Goal: Task Accomplishment & Management: Manage account settings

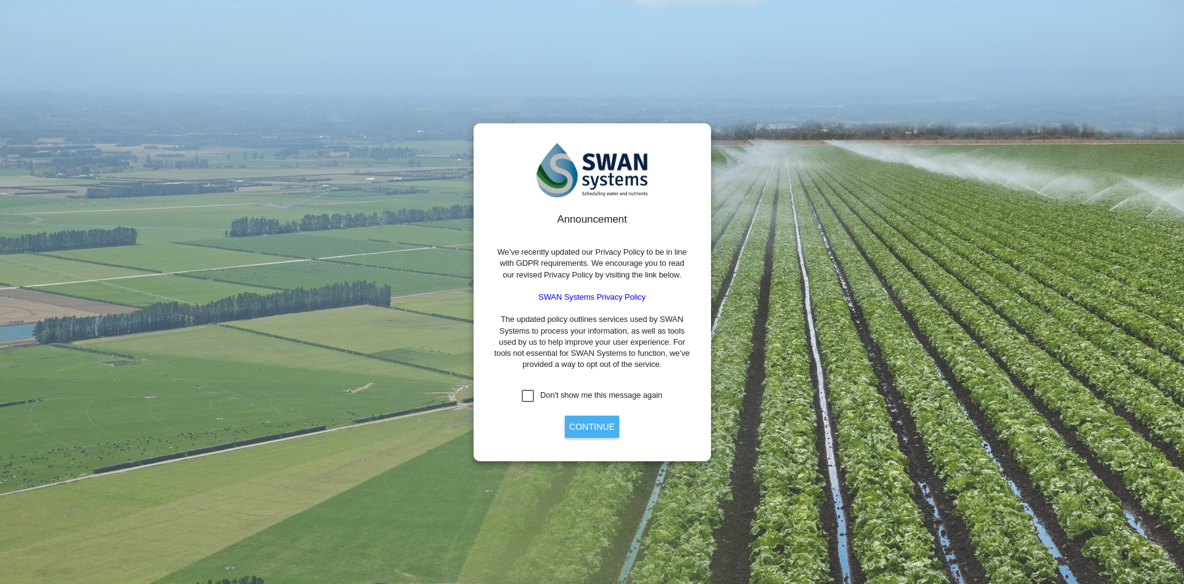
drag, startPoint x: 0, startPoint y: 0, endPoint x: 591, endPoint y: 426, distance: 728.3
click at [591, 388] on button "Continue" at bounding box center [592, 427] width 54 height 22
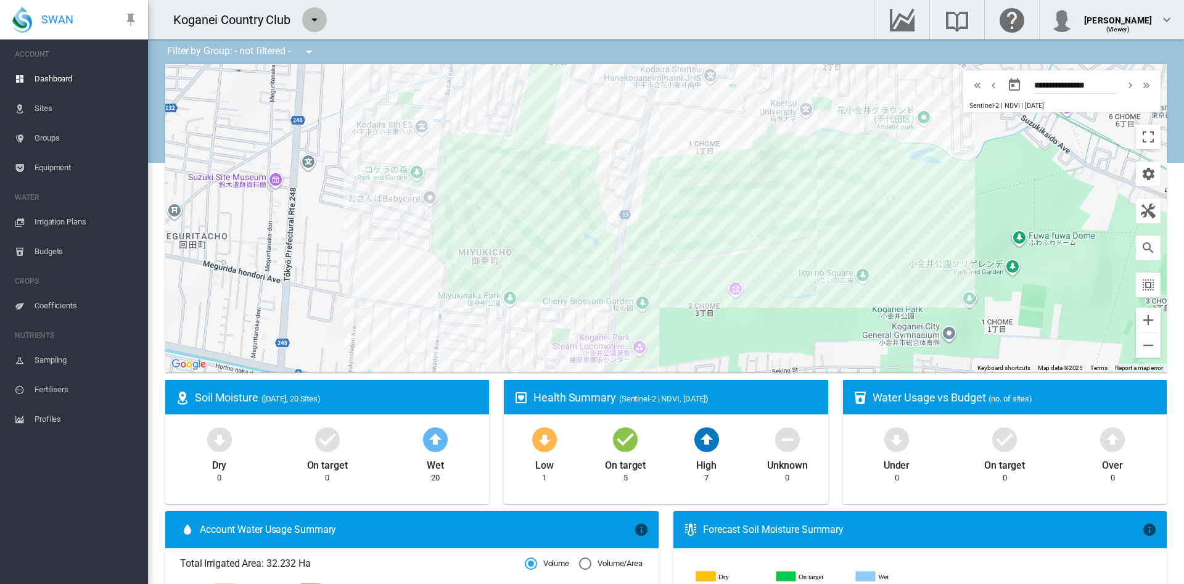
click at [318, 20] on md-icon "icon-menu-down" at bounding box center [314, 19] width 15 height 15
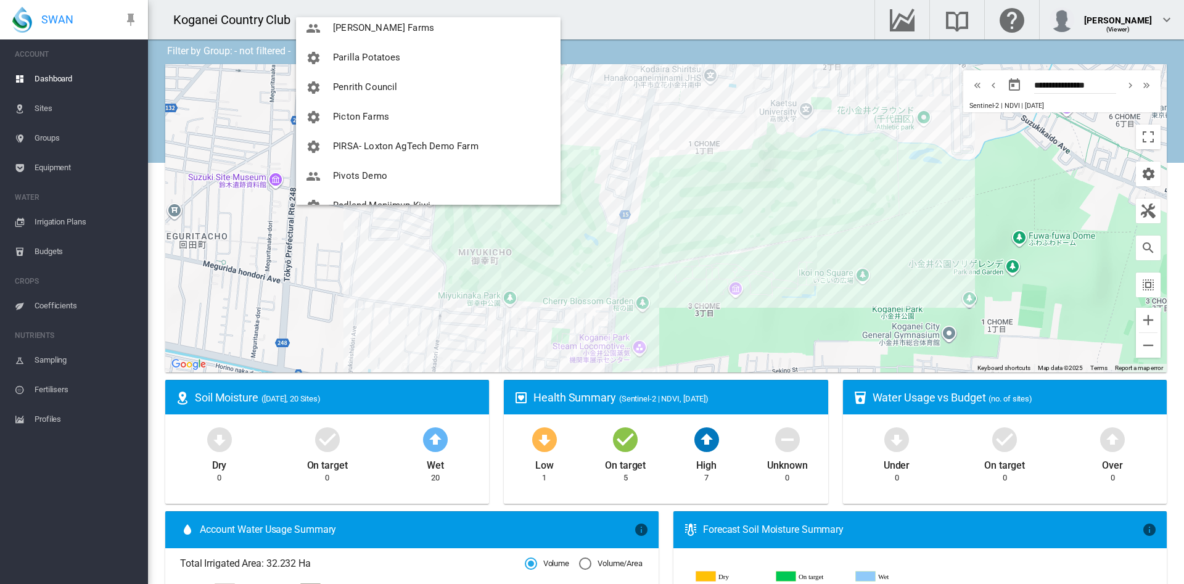
scroll to position [612, 0]
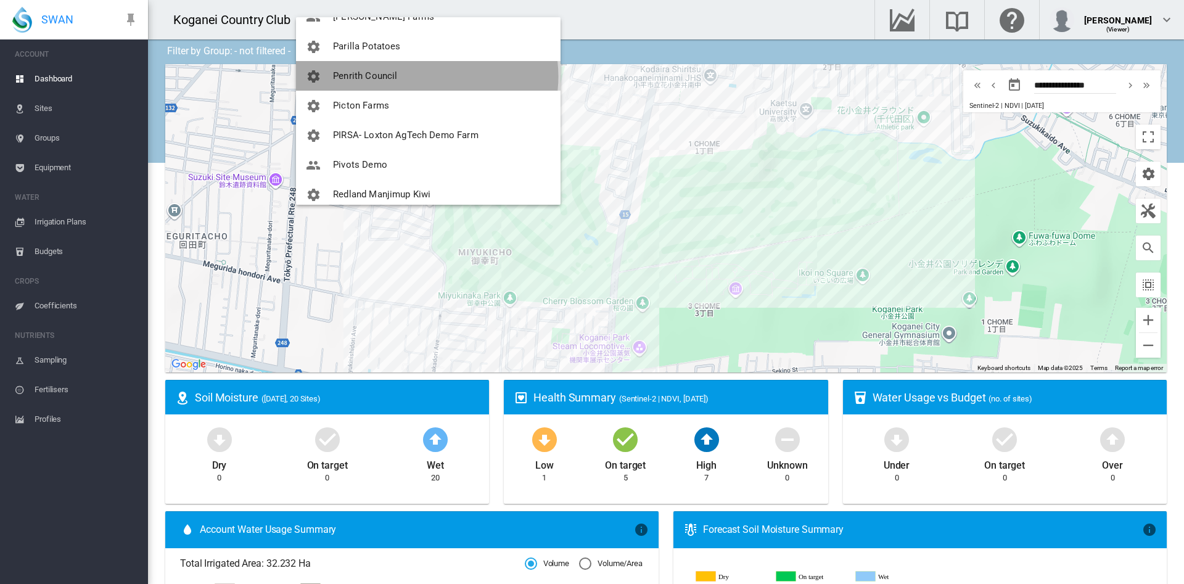
click at [427, 76] on button "Penrith Council" at bounding box center [428, 76] width 265 height 30
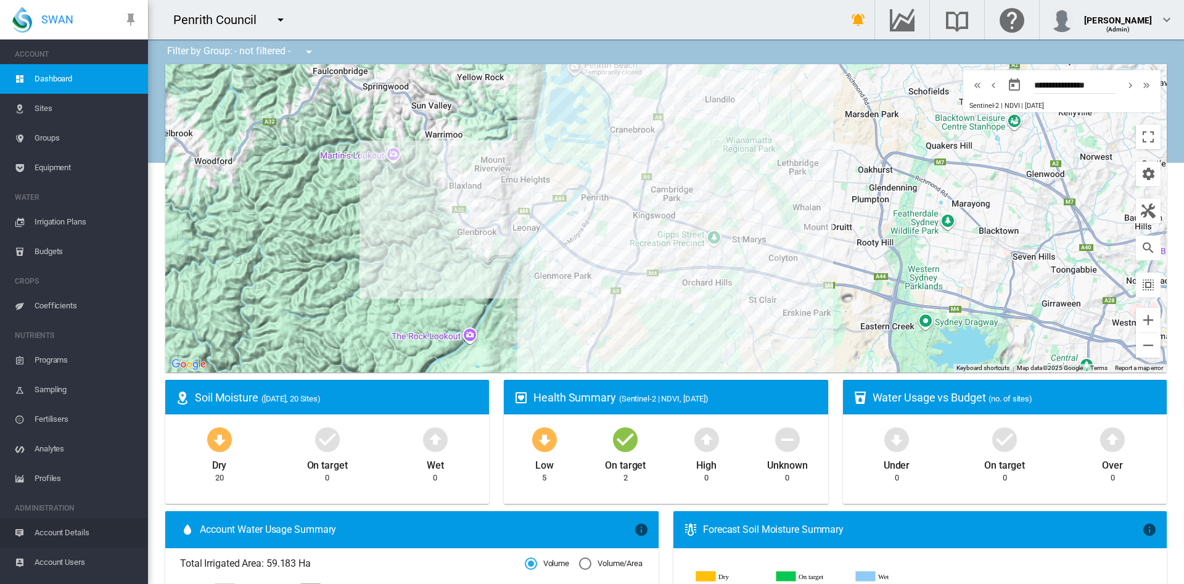
click at [84, 388] on span "Account Details" at bounding box center [87, 533] width 104 height 30
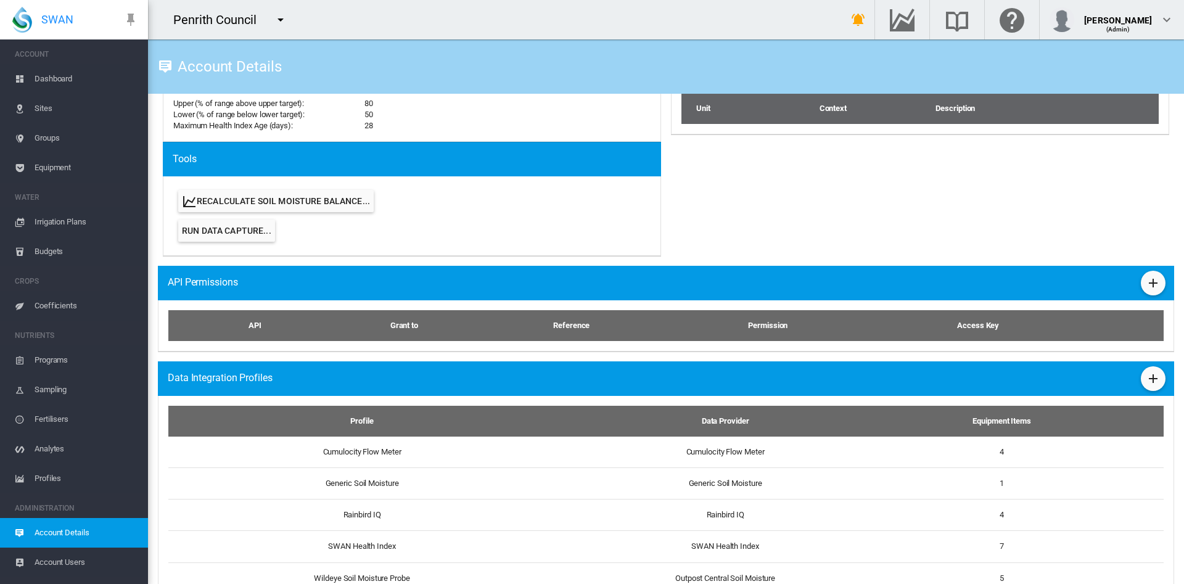
scroll to position [609, 0]
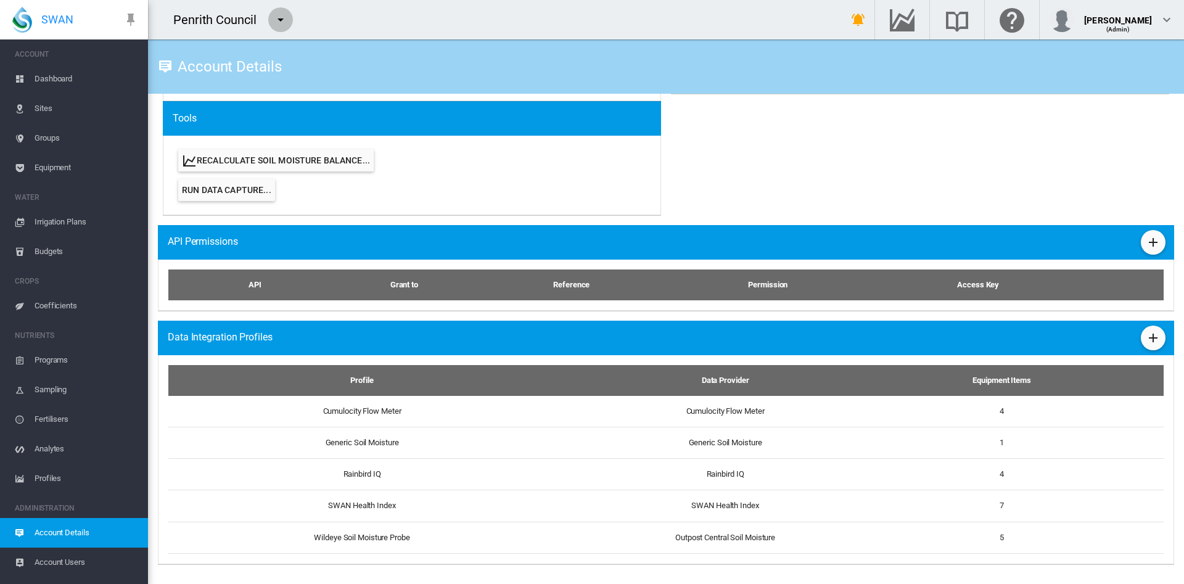
click at [279, 15] on md-icon "icon-menu-down" at bounding box center [280, 19] width 15 height 15
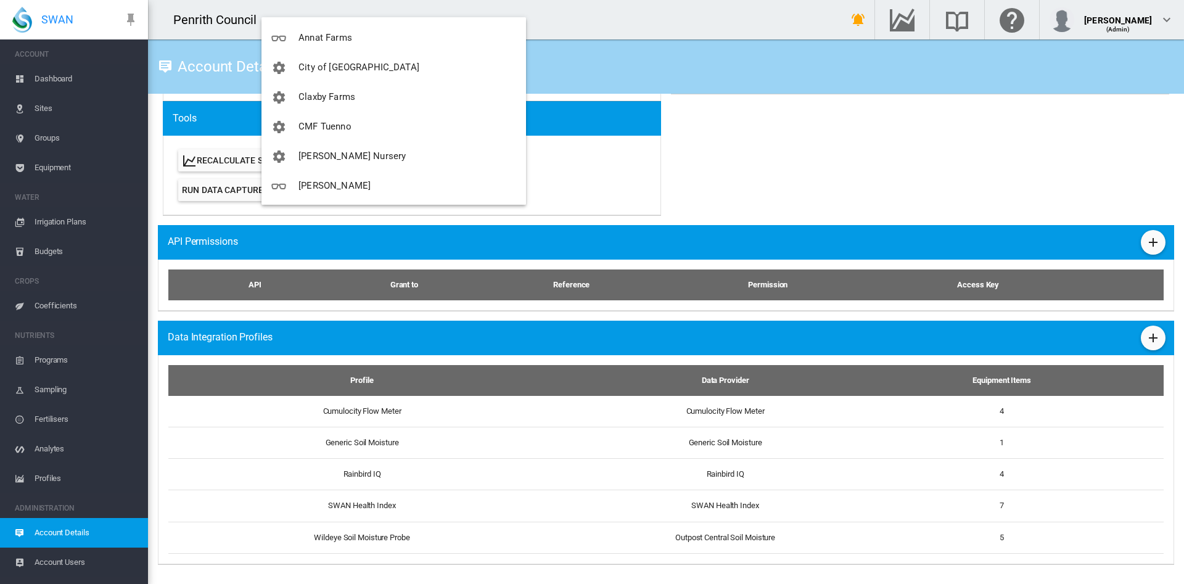
scroll to position [0, 0]
click at [409, 37] on input "search" at bounding box center [397, 36] width 258 height 29
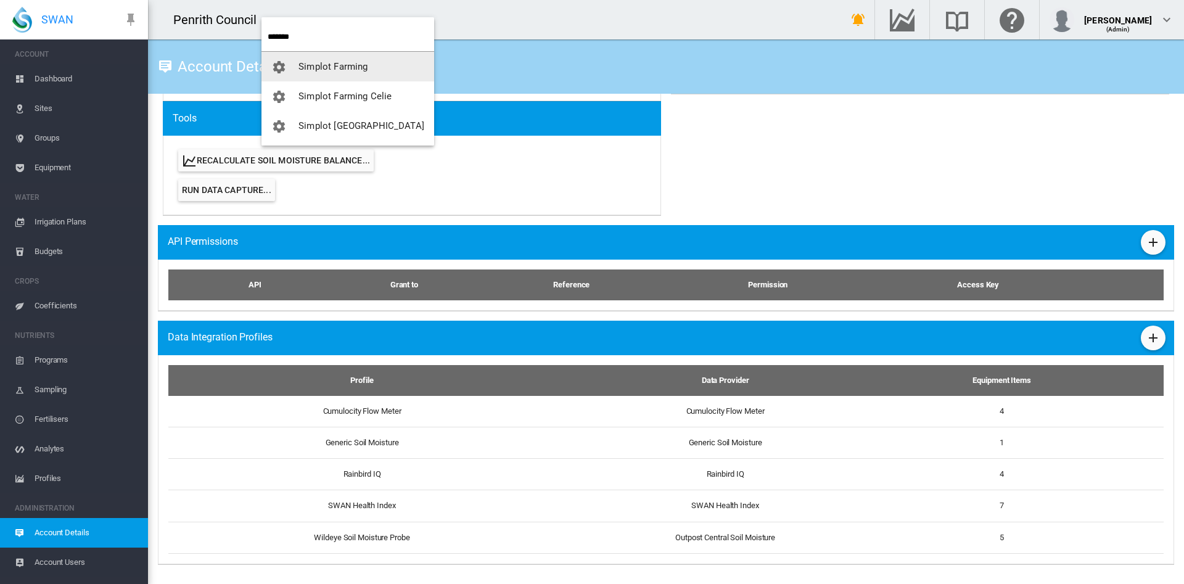
type input "*******"
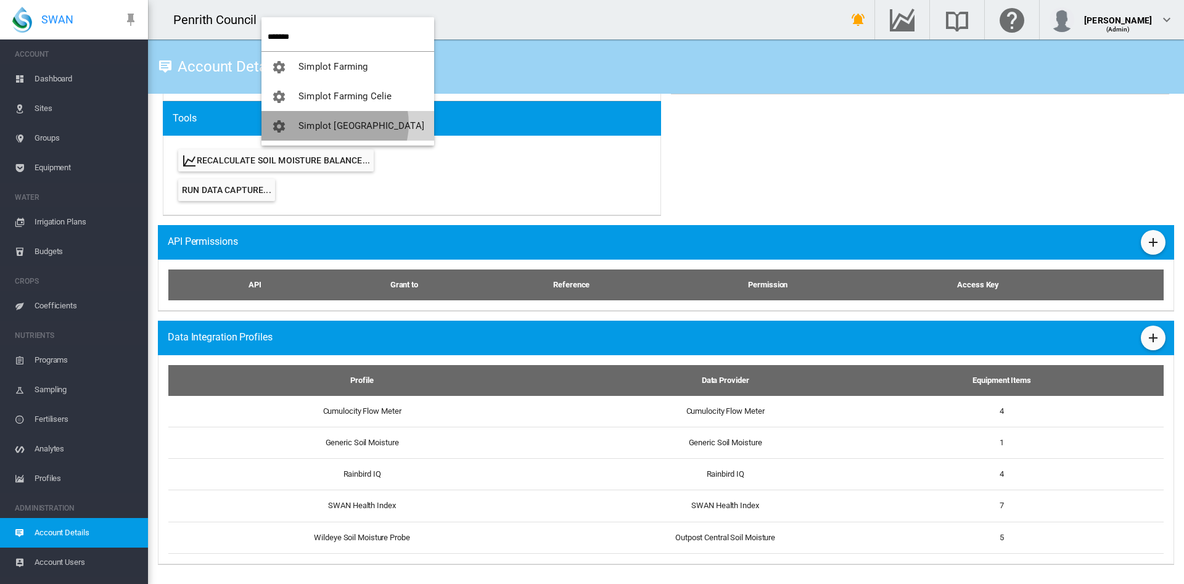
click at [334, 124] on span "Simplot [GEOGRAPHIC_DATA]" at bounding box center [361, 125] width 126 height 11
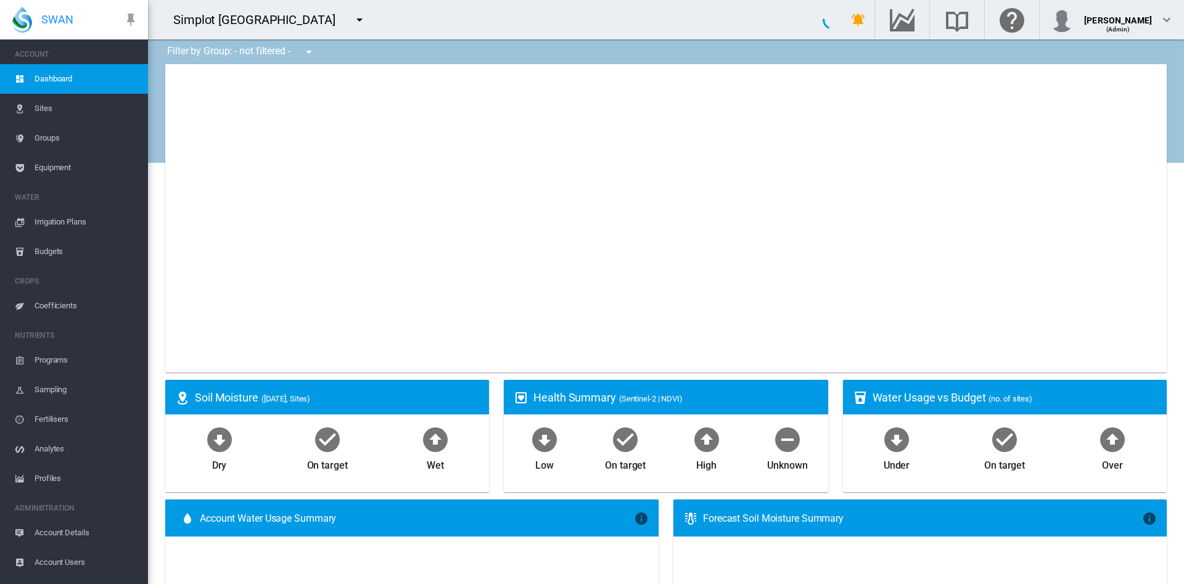
type input "**********"
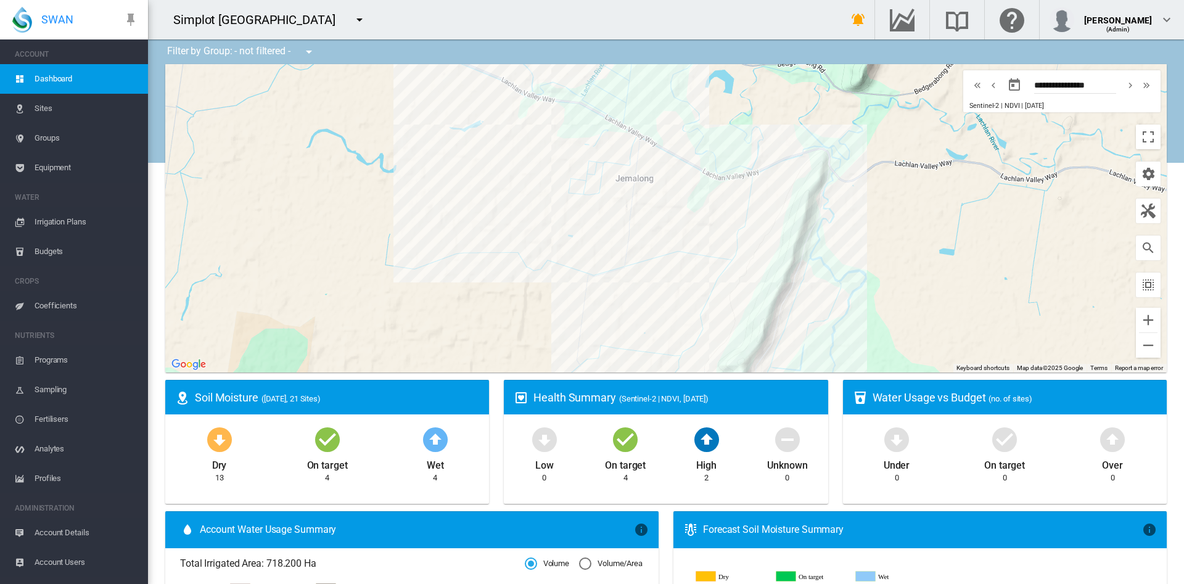
click at [93, 388] on span "Account Details" at bounding box center [87, 533] width 104 height 30
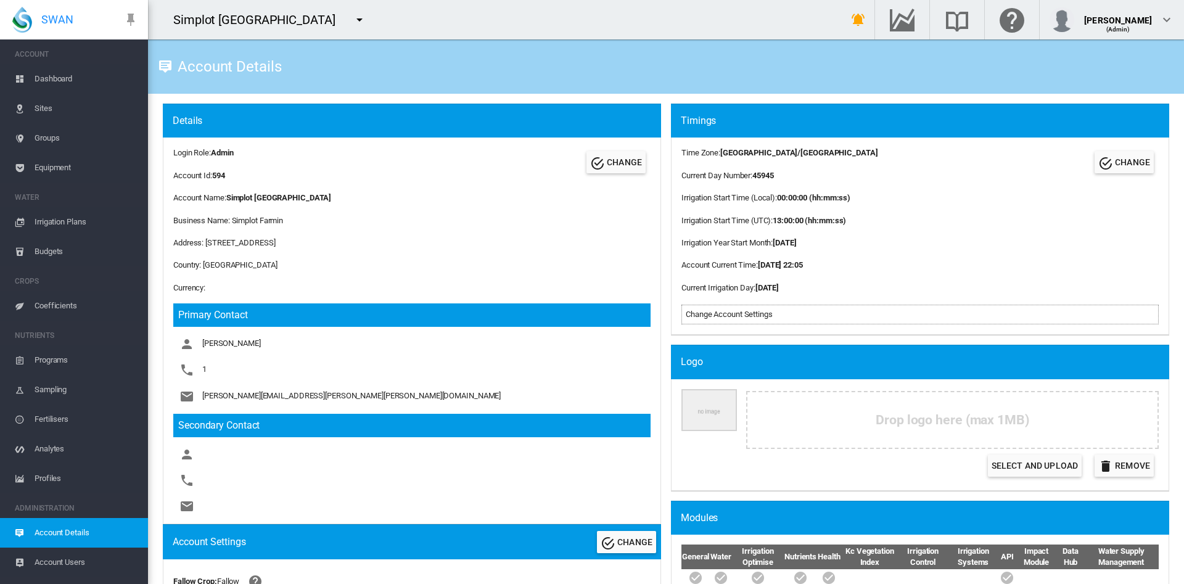
scroll to position [52, 0]
